Goal: Task Accomplishment & Management: Use online tool/utility

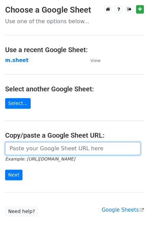
click at [20, 149] on input "url" at bounding box center [72, 148] width 135 height 13
type input "https://docs.google.com/spreadsheets/d/1NSPy5y9XraHPasg8dEzu-ngu0Ro3lXZEEAXZcNX…"
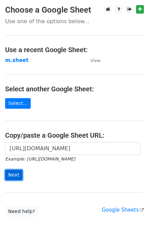
click at [12, 177] on input "Next" at bounding box center [13, 175] width 17 height 11
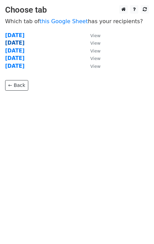
click at [14, 43] on strong "Tuesday" at bounding box center [14, 43] width 19 height 6
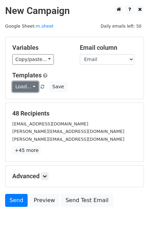
click at [26, 86] on link "Load..." at bounding box center [25, 86] width 26 height 11
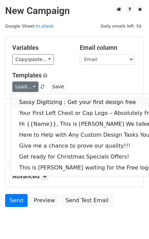
click at [33, 99] on link "Sassy Digitizing : Get your first design free" at bounding box center [96, 102] width 170 height 11
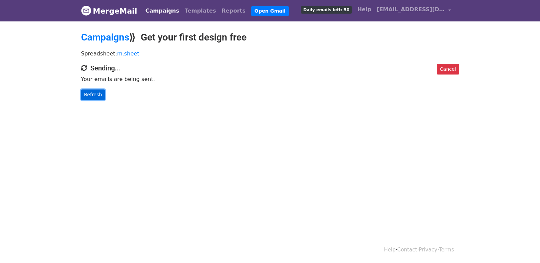
click at [92, 92] on link "Refresh" at bounding box center [93, 95] width 24 height 11
